Goal: Transaction & Acquisition: Purchase product/service

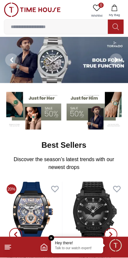
click at [5, 248] on line at bounding box center [8, 248] width 6 height 0
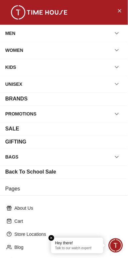
click at [21, 33] on div "MEN" at bounding box center [64, 33] width 118 height 12
click at [39, 39] on div "MEN" at bounding box center [64, 33] width 118 height 12
click at [118, 12] on icon "Close Menu" at bounding box center [119, 11] width 5 height 8
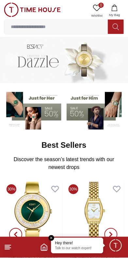
click at [81, 111] on img at bounding box center [95, 110] width 57 height 40
click at [92, 109] on img at bounding box center [95, 110] width 57 height 40
click at [104, 109] on img at bounding box center [95, 110] width 57 height 40
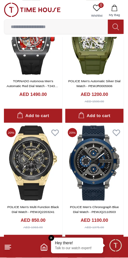
scroll to position [320, 0]
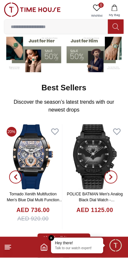
scroll to position [63, 0]
